Goal: Task Accomplishment & Management: Use online tool/utility

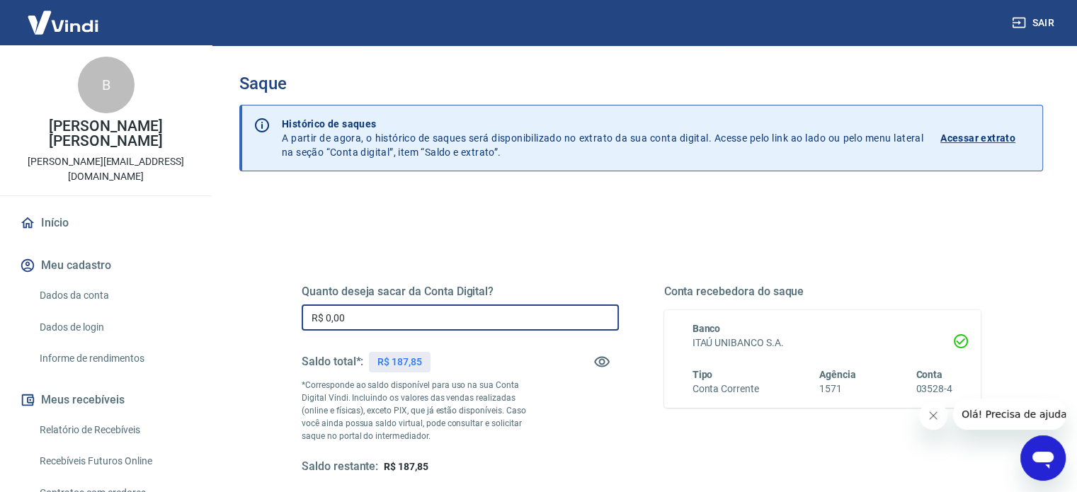
click at [392, 326] on input "R$ 0,00" at bounding box center [460, 317] width 317 height 26
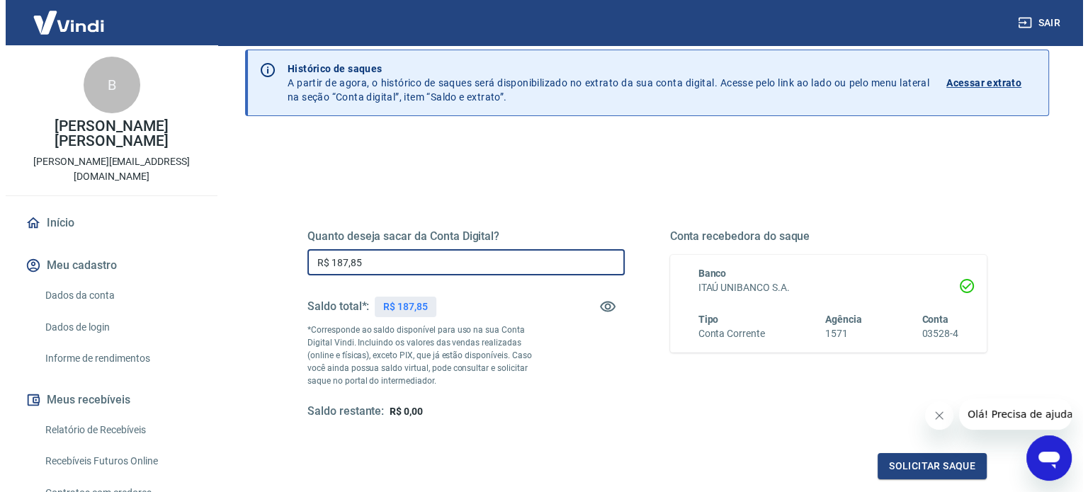
scroll to position [207, 0]
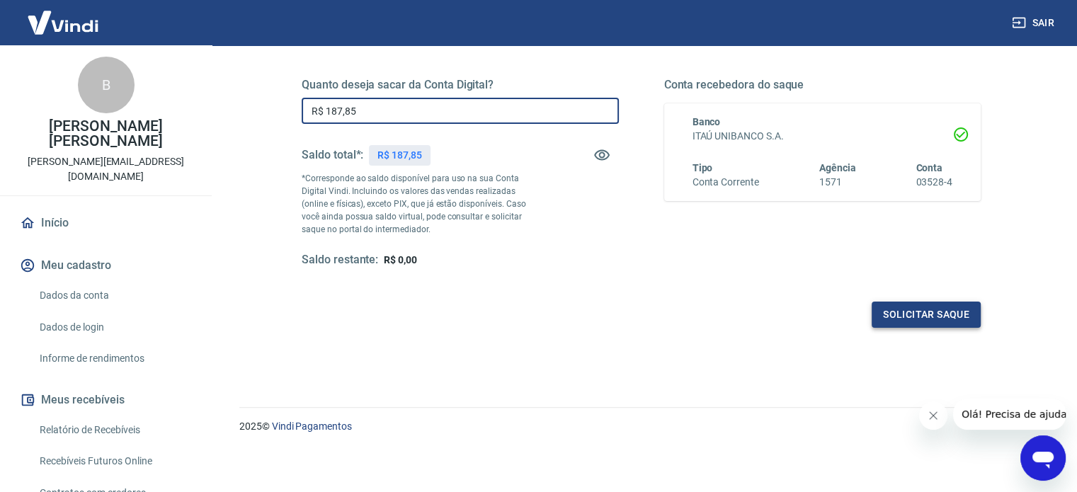
type input "R$ 187,85"
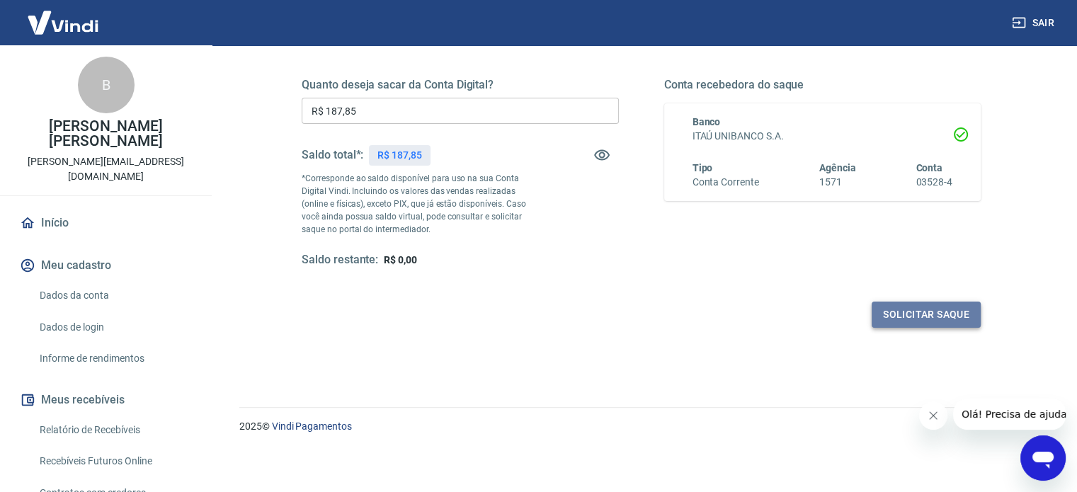
click at [945, 318] on button "Solicitar saque" at bounding box center [926, 315] width 109 height 26
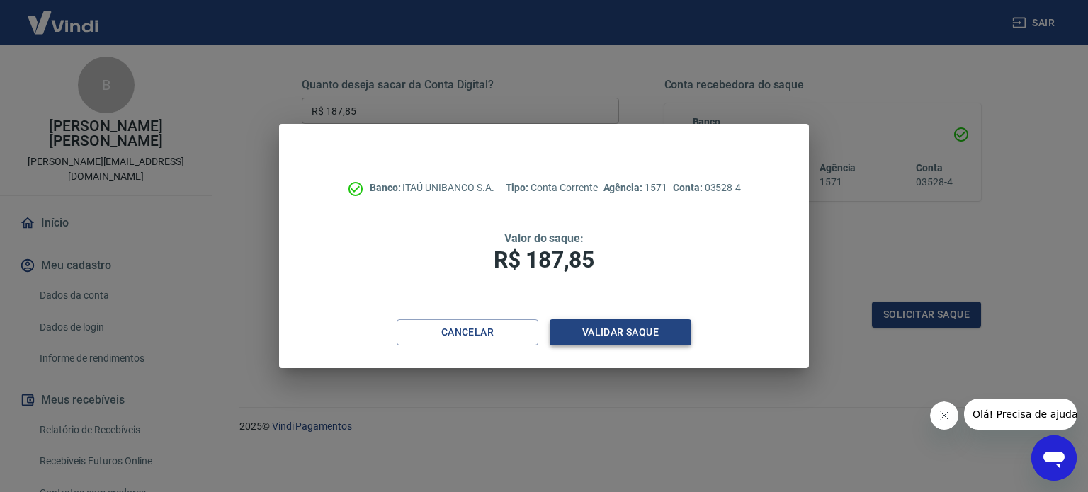
click at [611, 342] on button "Validar saque" at bounding box center [620, 332] width 142 height 26
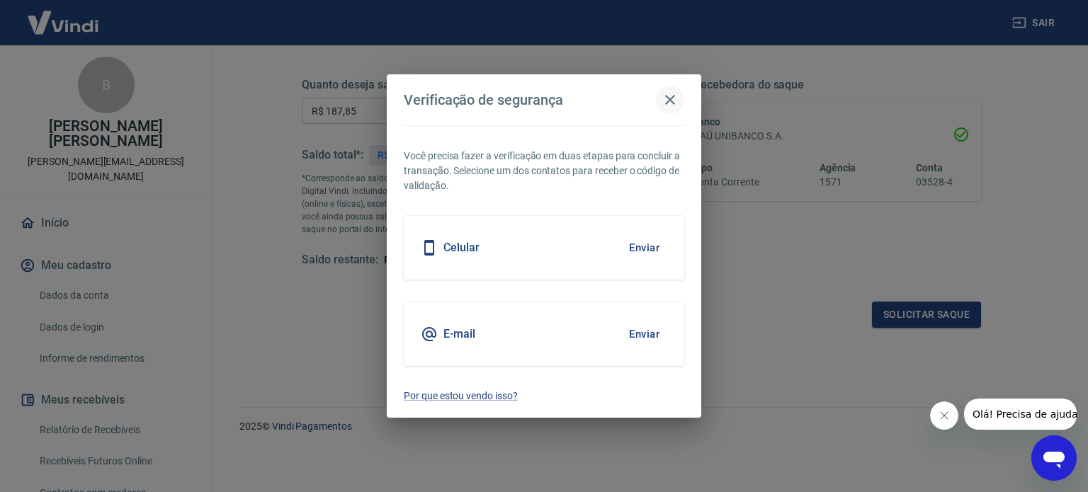
click at [669, 103] on icon "button" at bounding box center [669, 99] width 17 height 17
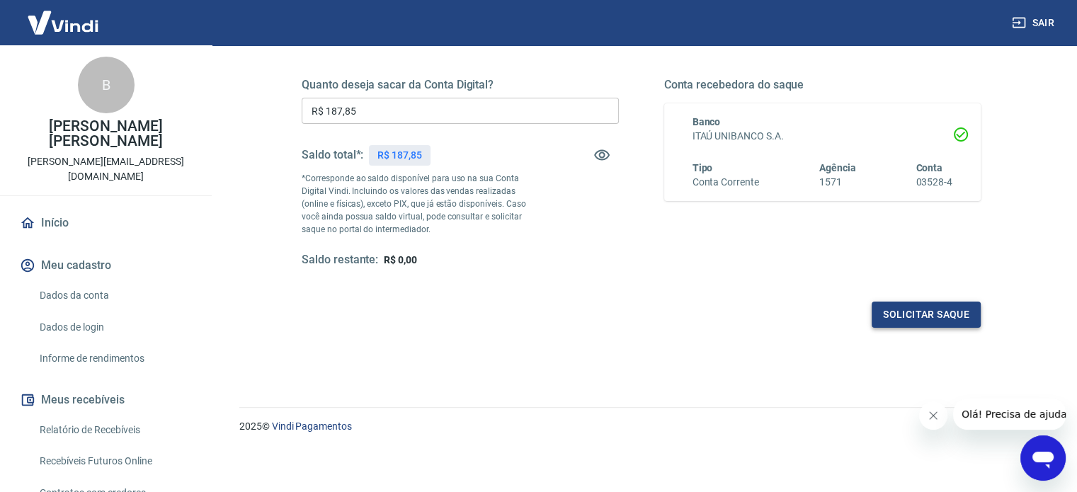
click at [939, 311] on button "Solicitar saque" at bounding box center [926, 315] width 109 height 26
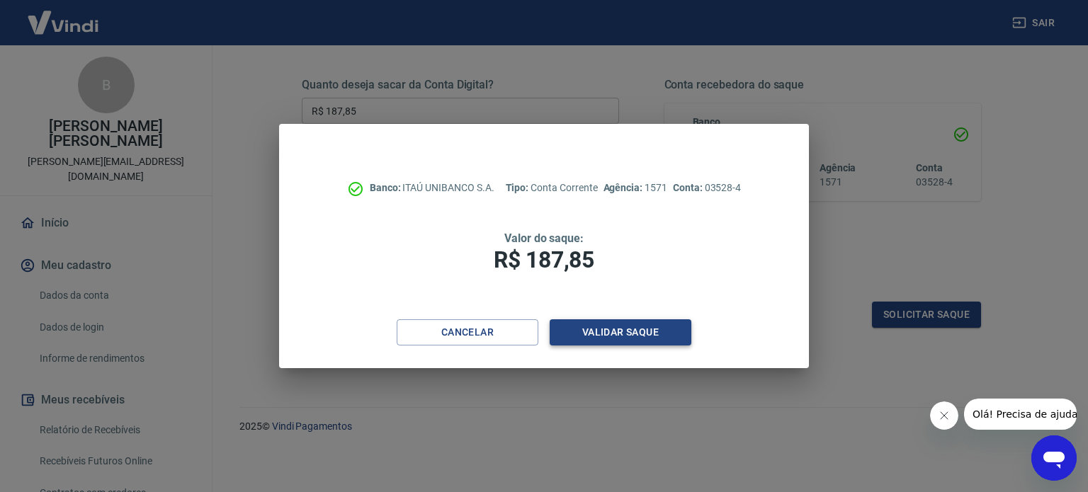
click at [649, 339] on button "Validar saque" at bounding box center [620, 332] width 142 height 26
